Goal: Task Accomplishment & Management: Manage account settings

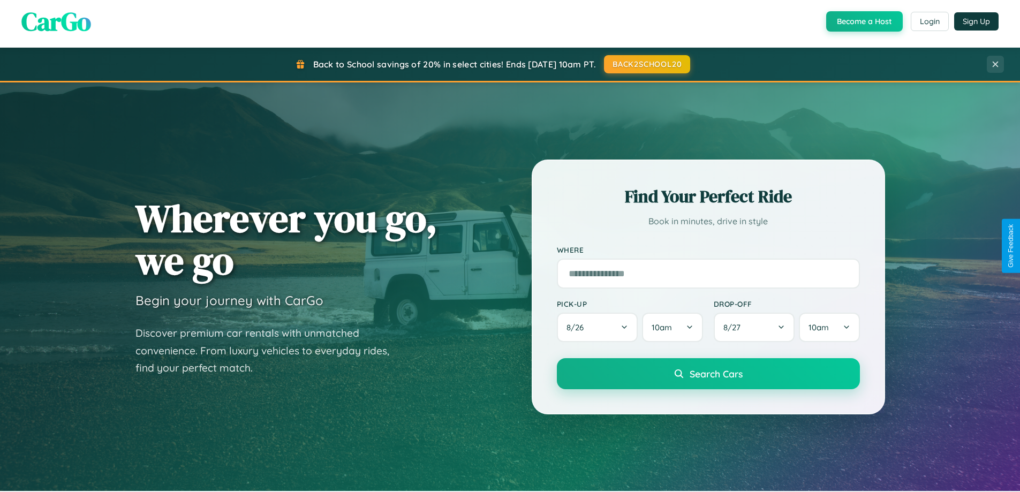
scroll to position [737, 0]
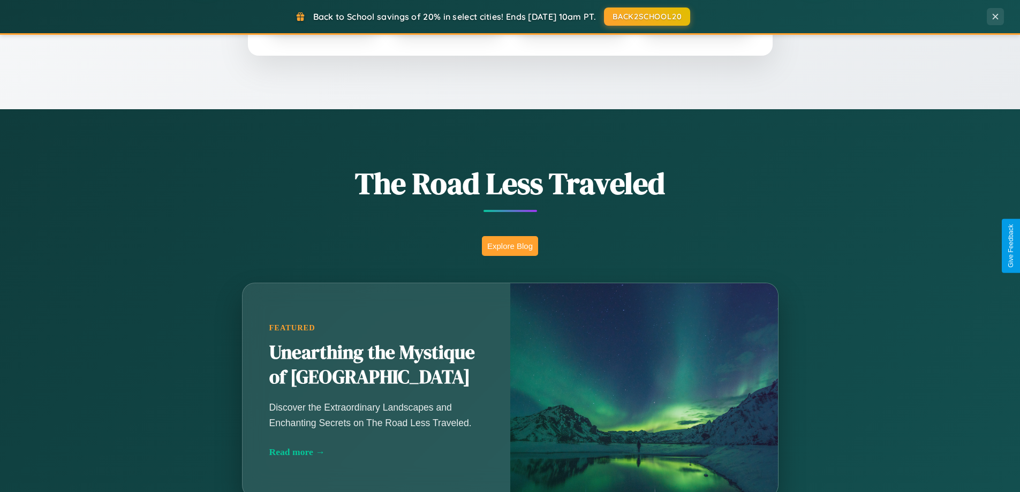
click at [510, 246] on button "Explore Blog" at bounding box center [510, 246] width 56 height 20
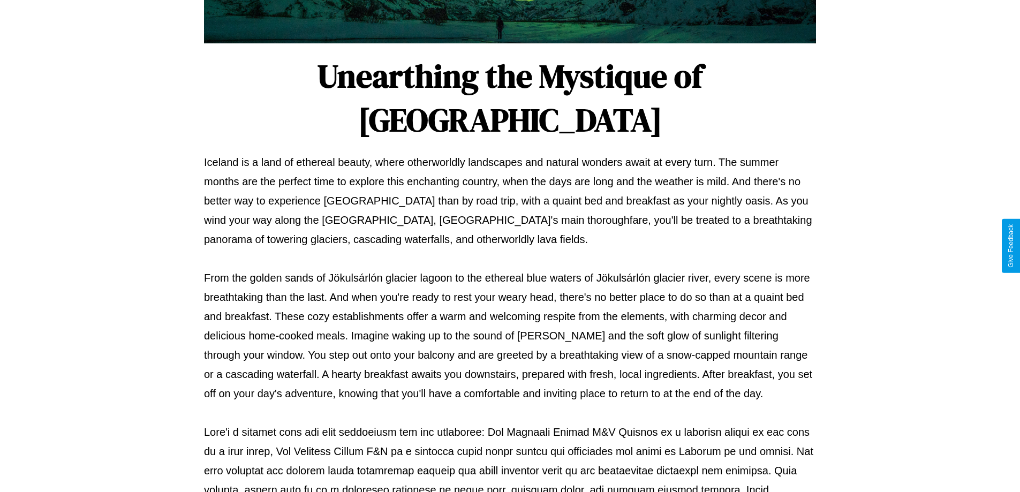
scroll to position [346, 0]
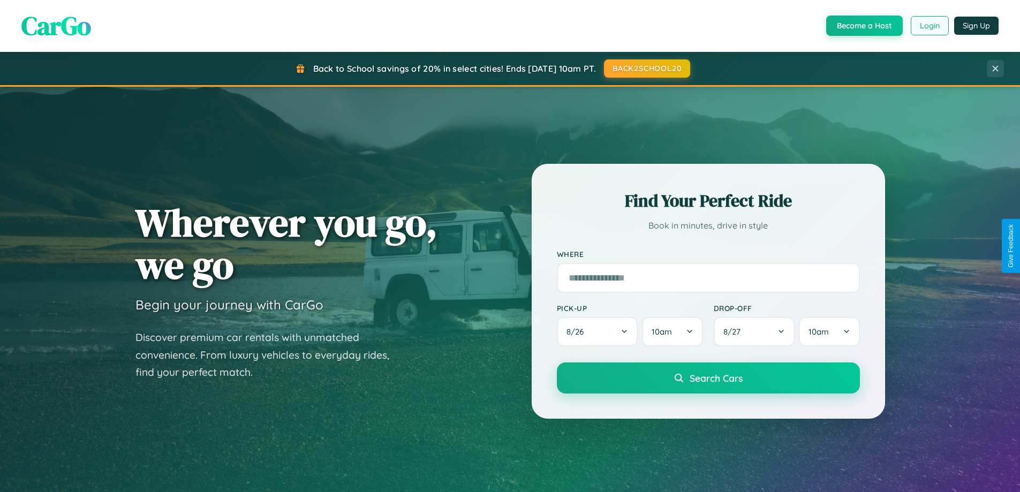
click at [929, 26] on button "Login" at bounding box center [929, 25] width 38 height 19
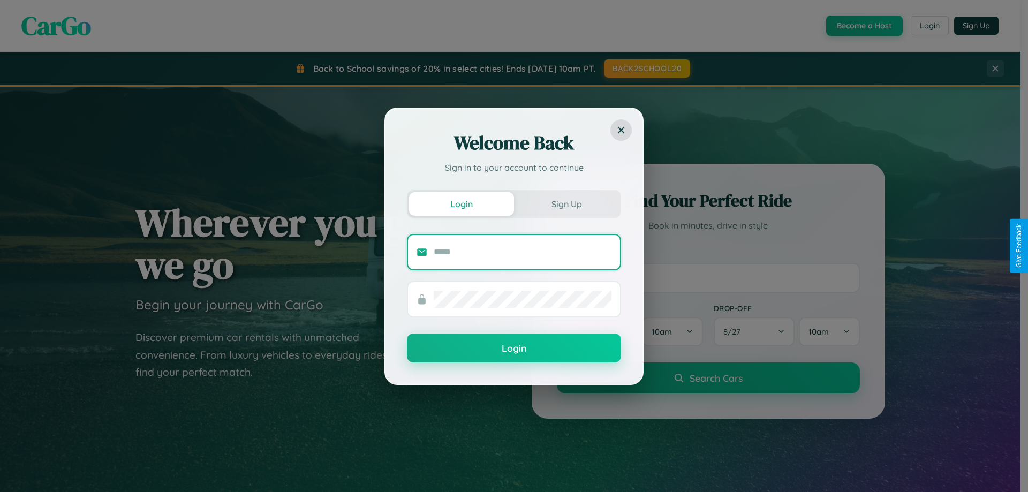
click at [522, 252] on input "text" at bounding box center [523, 252] width 178 height 17
type input "**********"
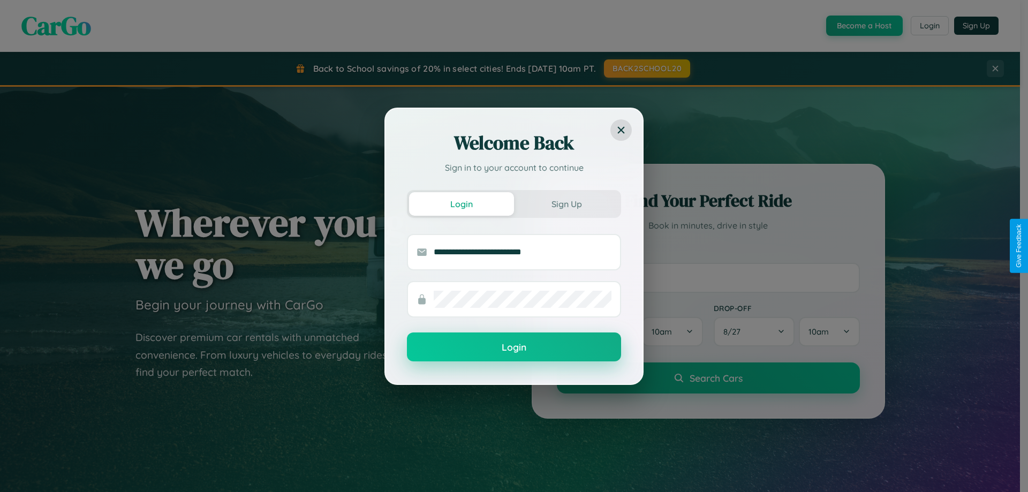
click at [514, 347] on button "Login" at bounding box center [514, 346] width 214 height 29
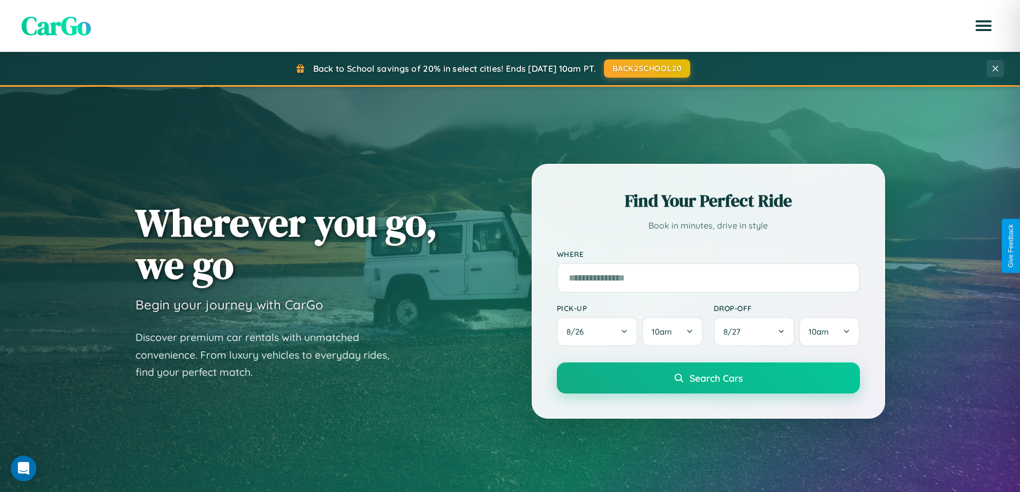
scroll to position [2060, 0]
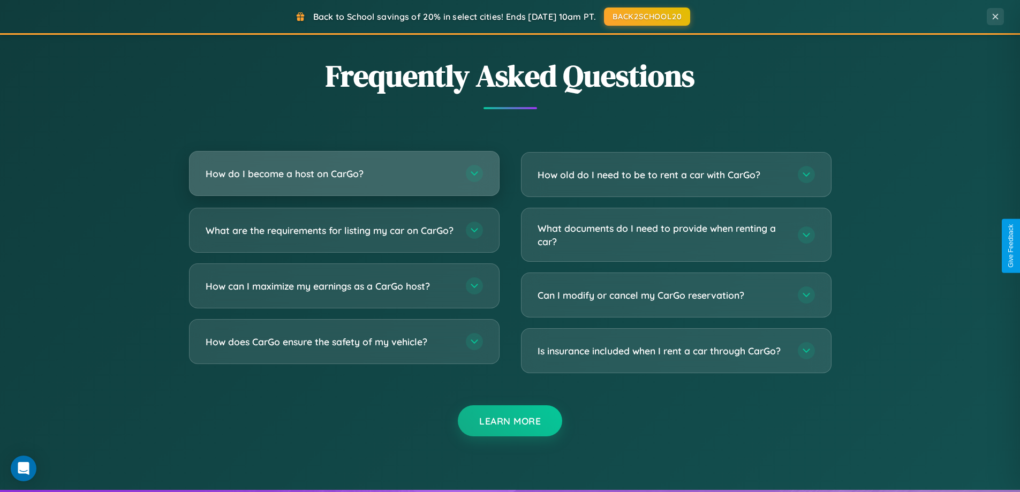
click at [344, 173] on h3 "How do I become a host on CarGo?" at bounding box center [330, 173] width 249 height 13
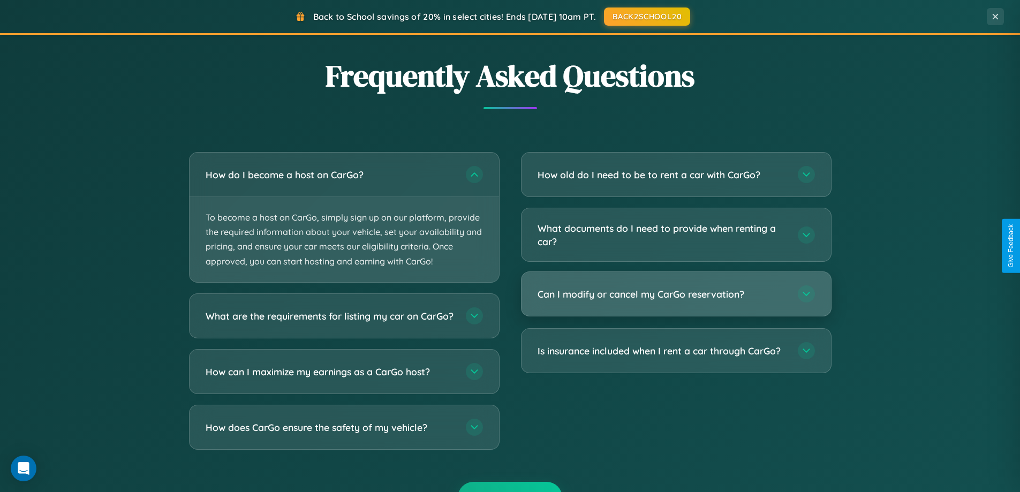
click at [676, 295] on h3 "Can I modify or cancel my CarGo reservation?" at bounding box center [661, 293] width 249 height 13
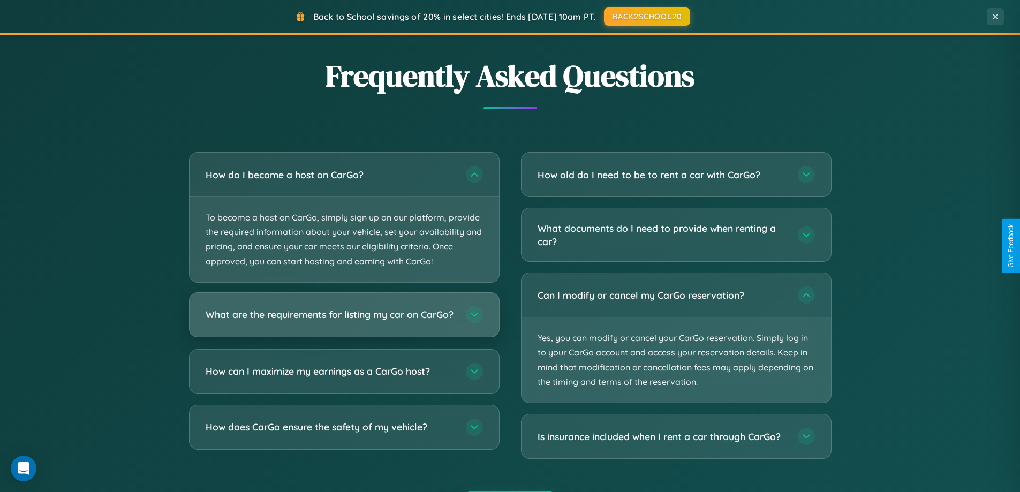
click at [344, 320] on h3 "What are the requirements for listing my car on CarGo?" at bounding box center [330, 314] width 249 height 13
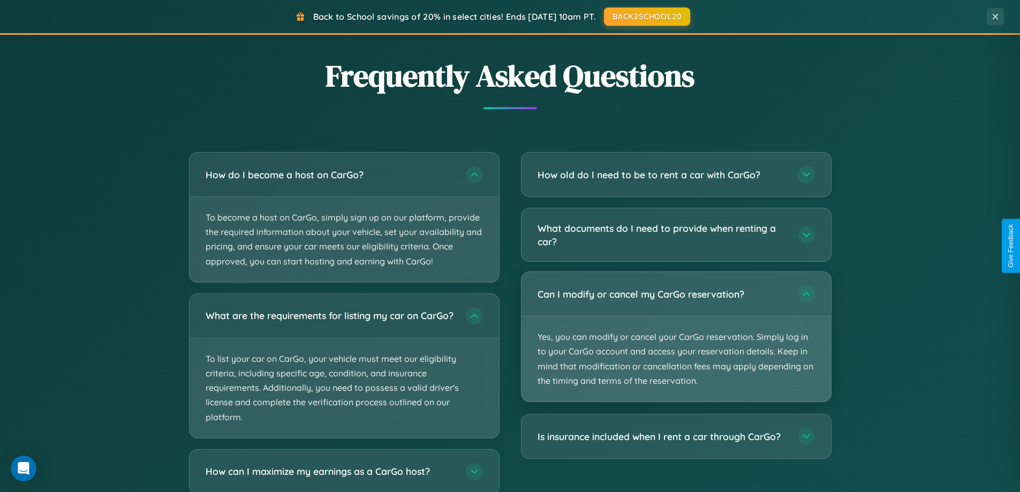
click at [676, 337] on p "Yes, you can modify or cancel your CarGo reservation. Simply log in to your Car…" at bounding box center [675, 358] width 309 height 85
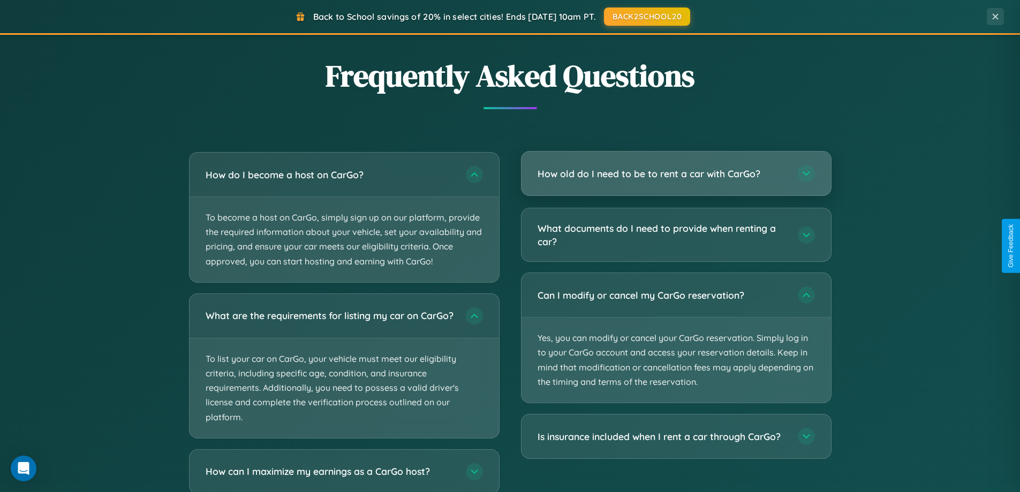
click at [676, 173] on h3 "How old do I need to be to rent a car with CarGo?" at bounding box center [661, 173] width 249 height 13
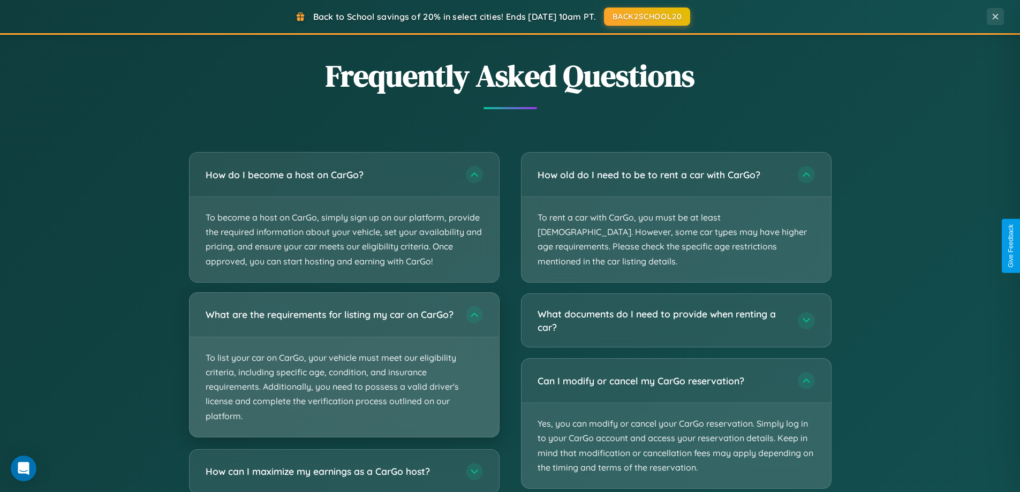
click at [344, 369] on p "To list your car on CarGo, your vehicle must meet our eligibility criteria, inc…" at bounding box center [343, 387] width 309 height 100
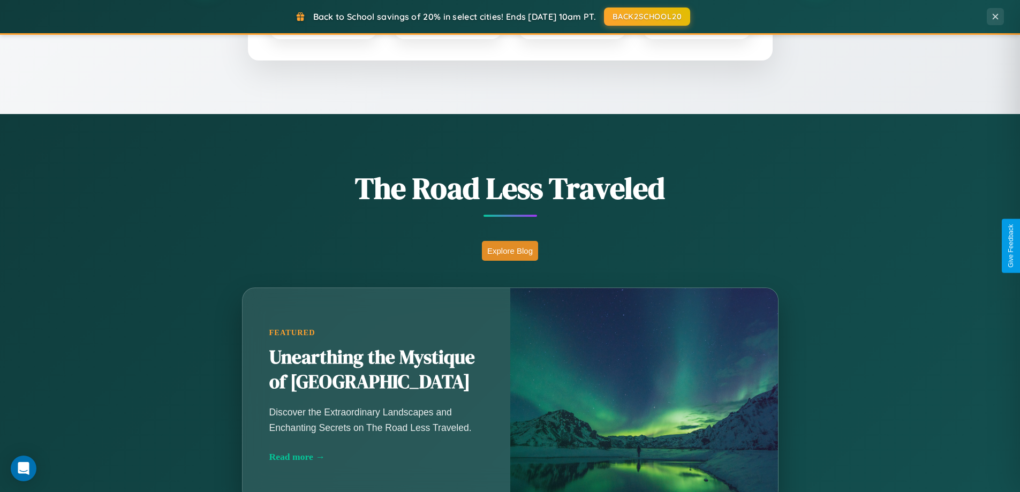
scroll to position [0, 0]
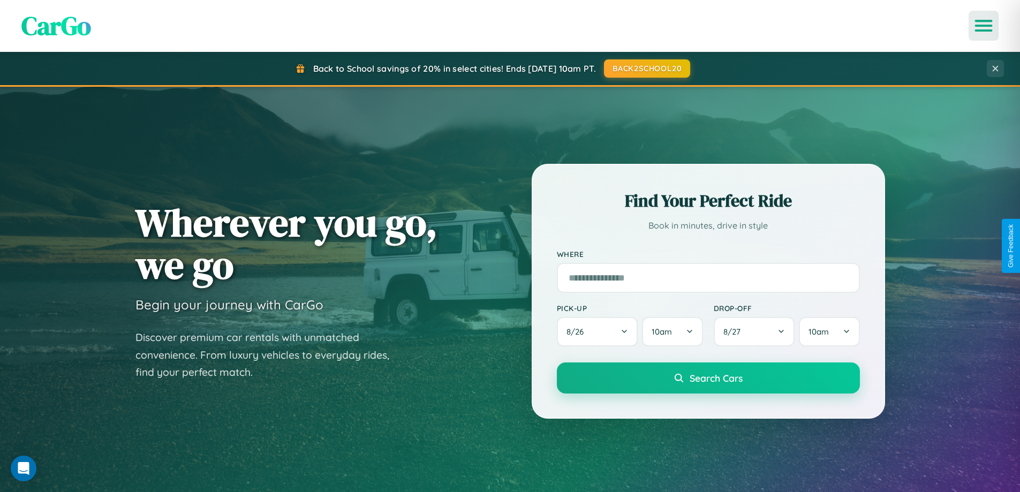
click at [983, 26] on icon "Open menu" at bounding box center [984, 26] width 16 height 10
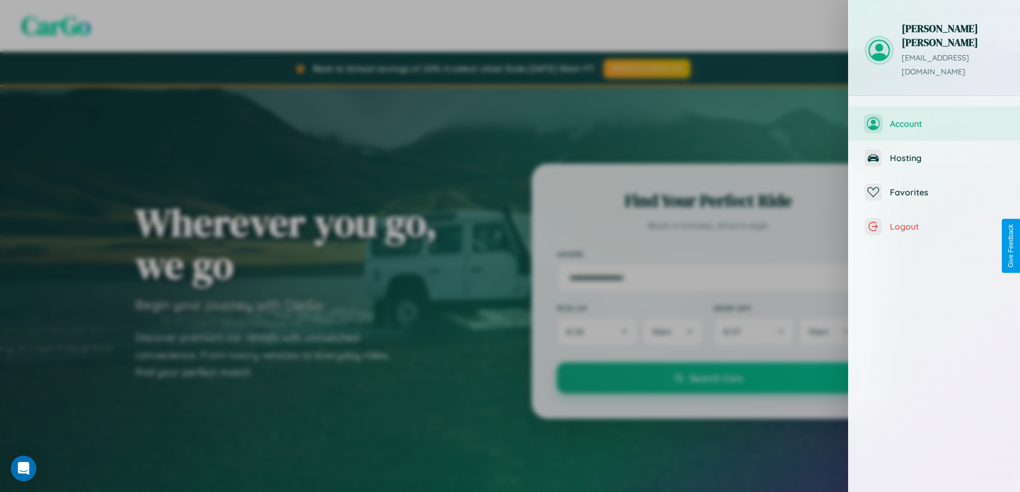
click at [934, 118] on span "Account" at bounding box center [947, 123] width 114 height 11
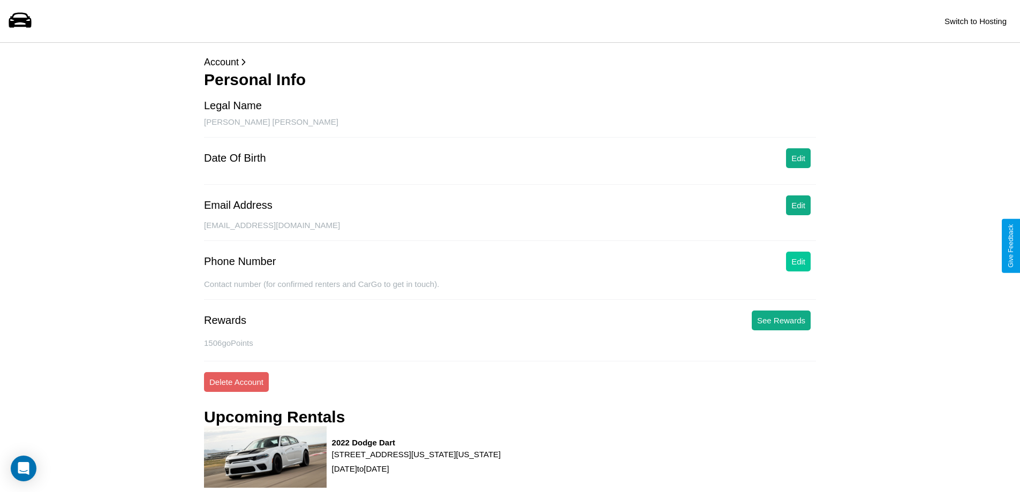
click at [798, 261] on button "Edit" at bounding box center [798, 262] width 25 height 20
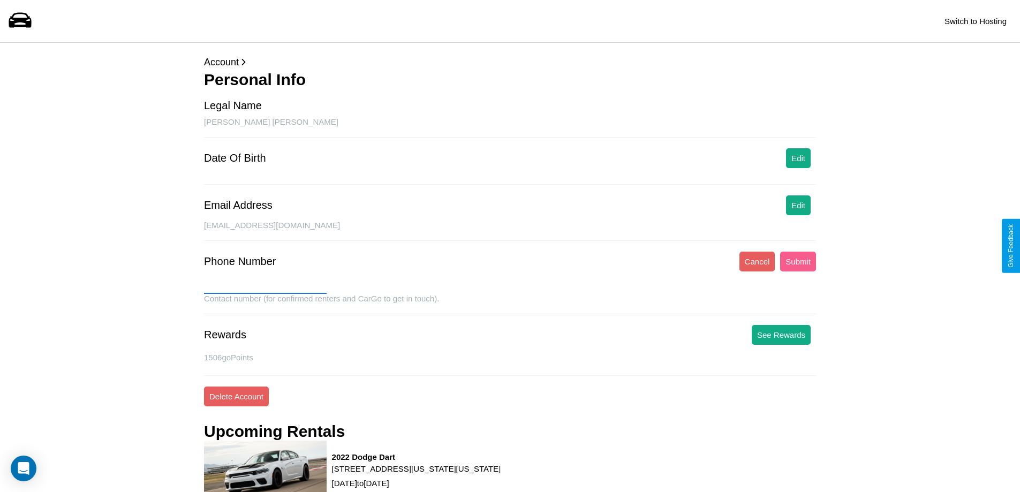
click at [265, 285] on input "text" at bounding box center [265, 285] width 123 height 17
type input "**********"
click at [798, 261] on button "Submit" at bounding box center [798, 262] width 36 height 20
